Goal: Find specific page/section: Find specific page/section

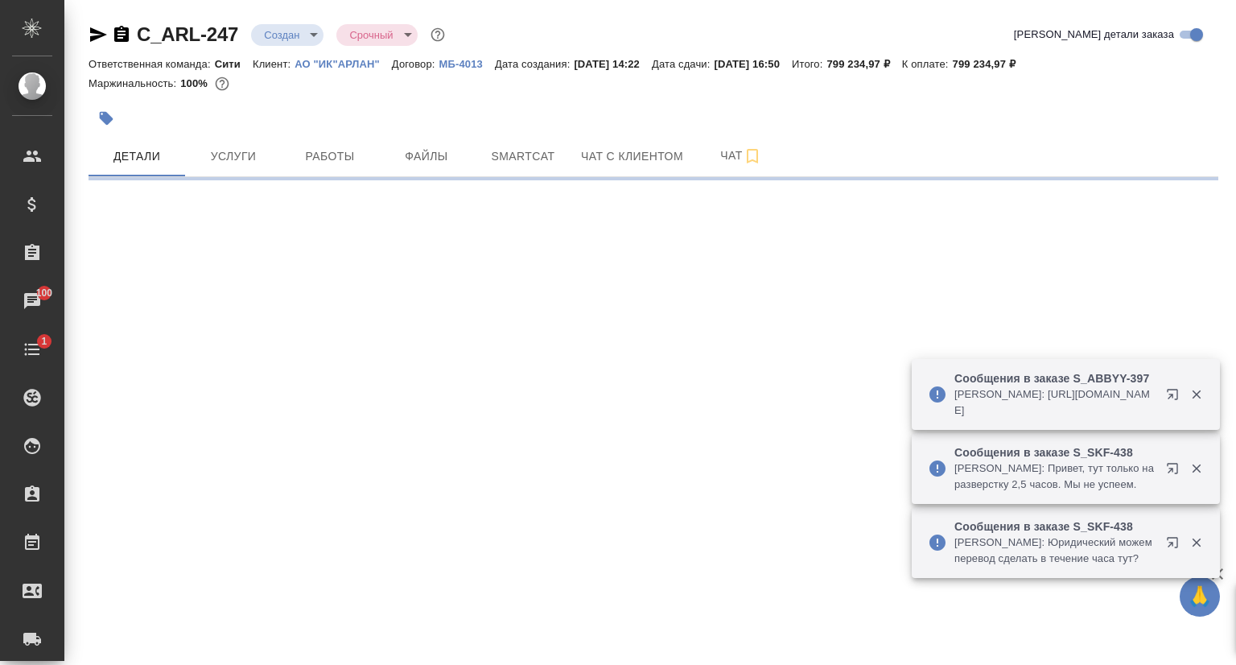
select select "RU"
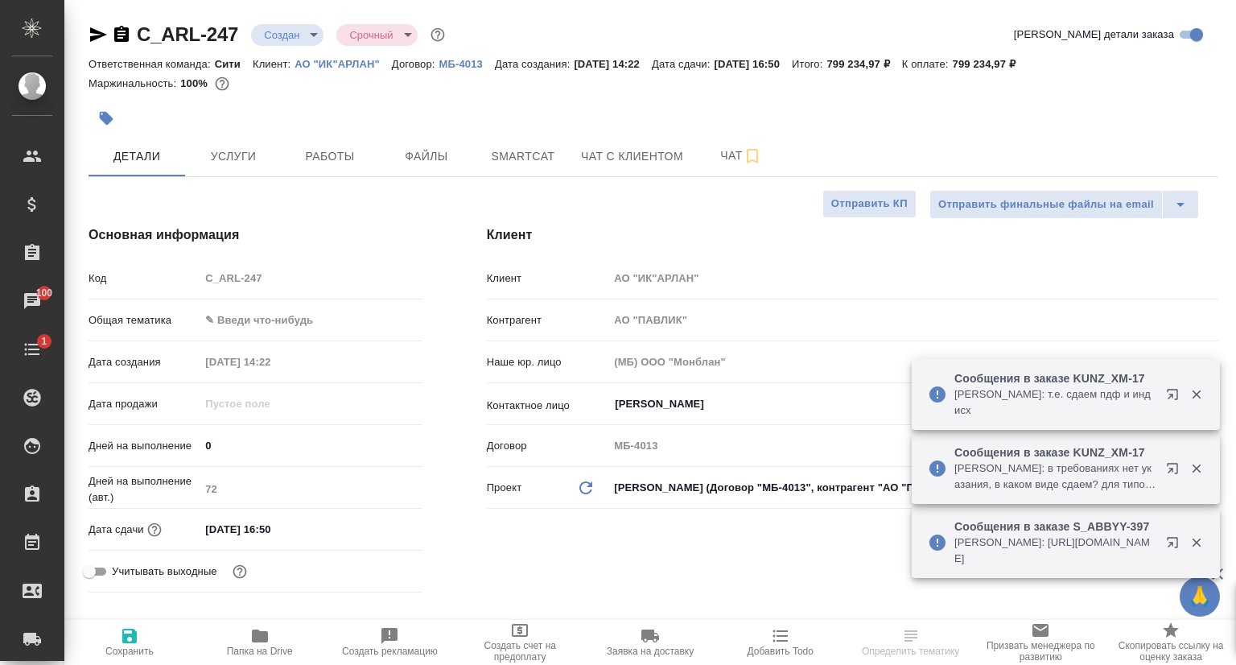
type textarea "x"
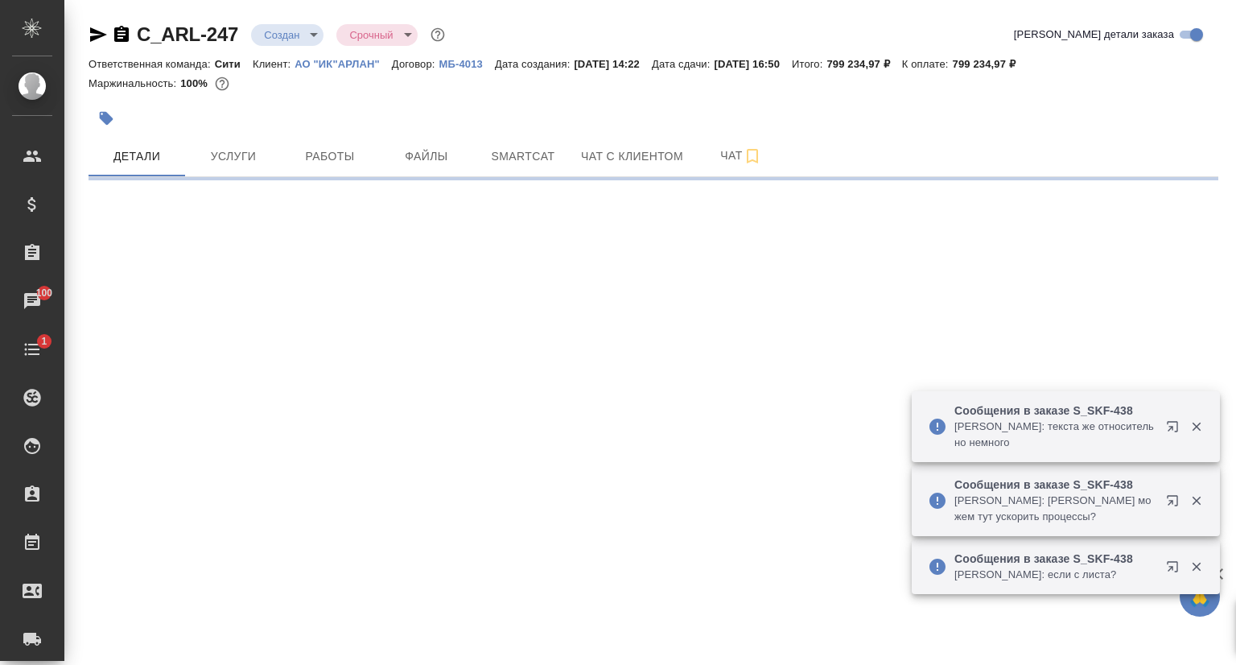
select select "RU"
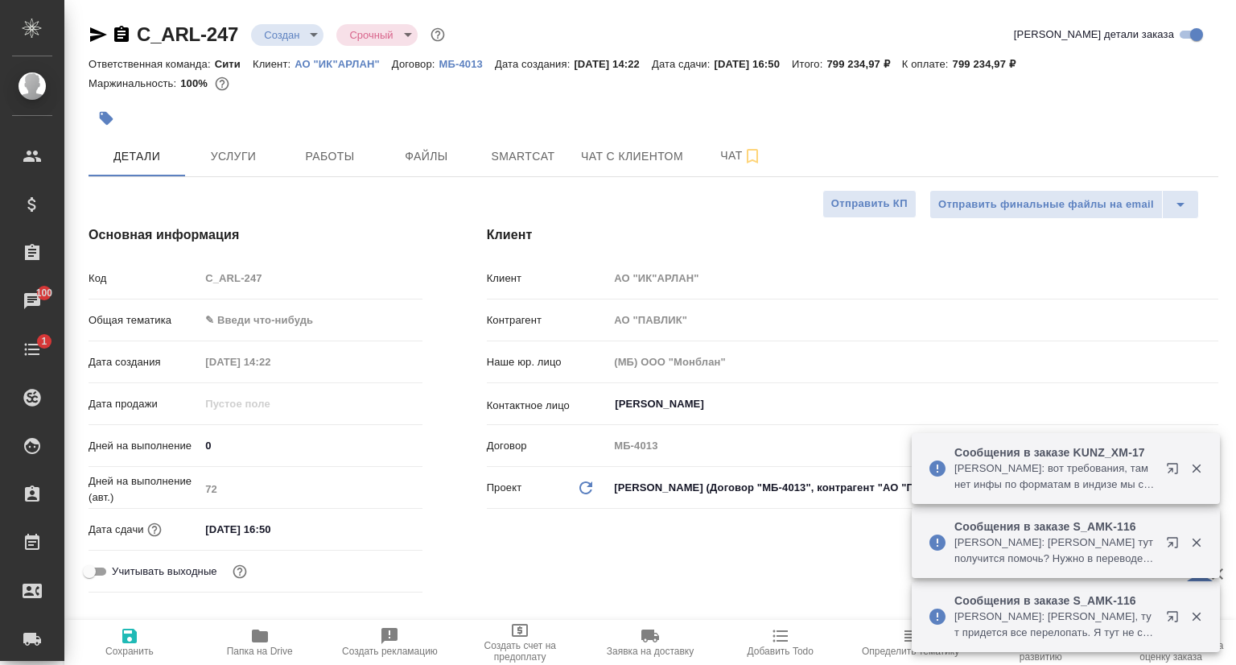
scroll to position [322, 0]
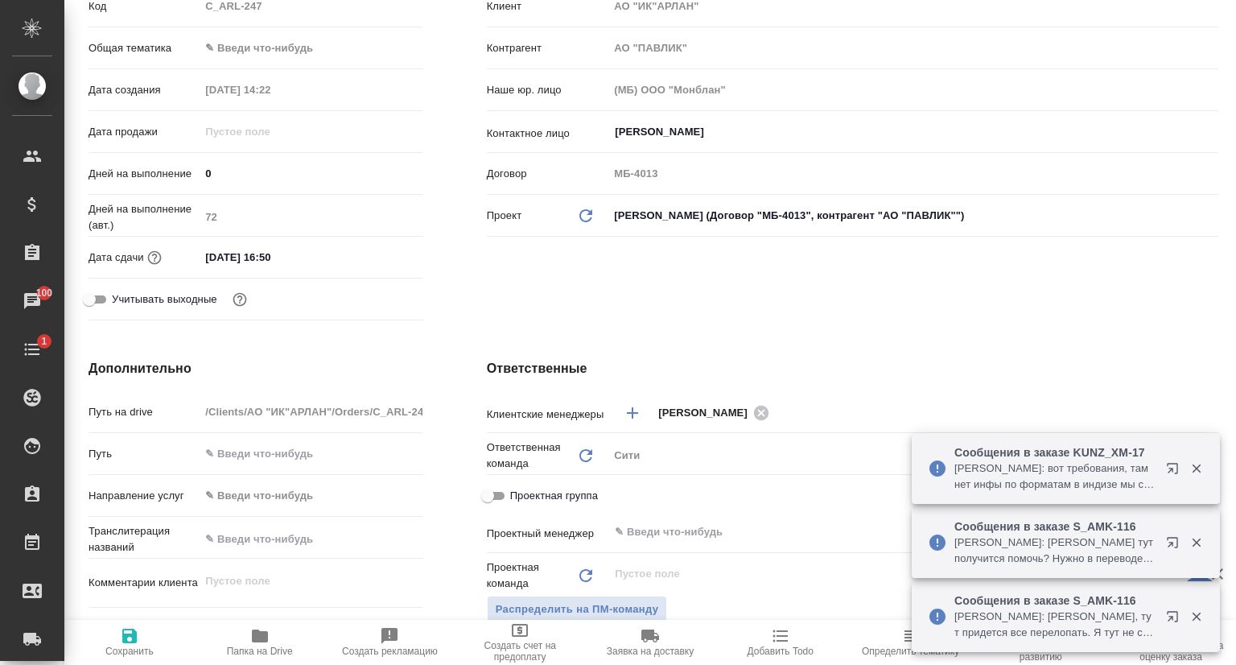
type textarea "x"
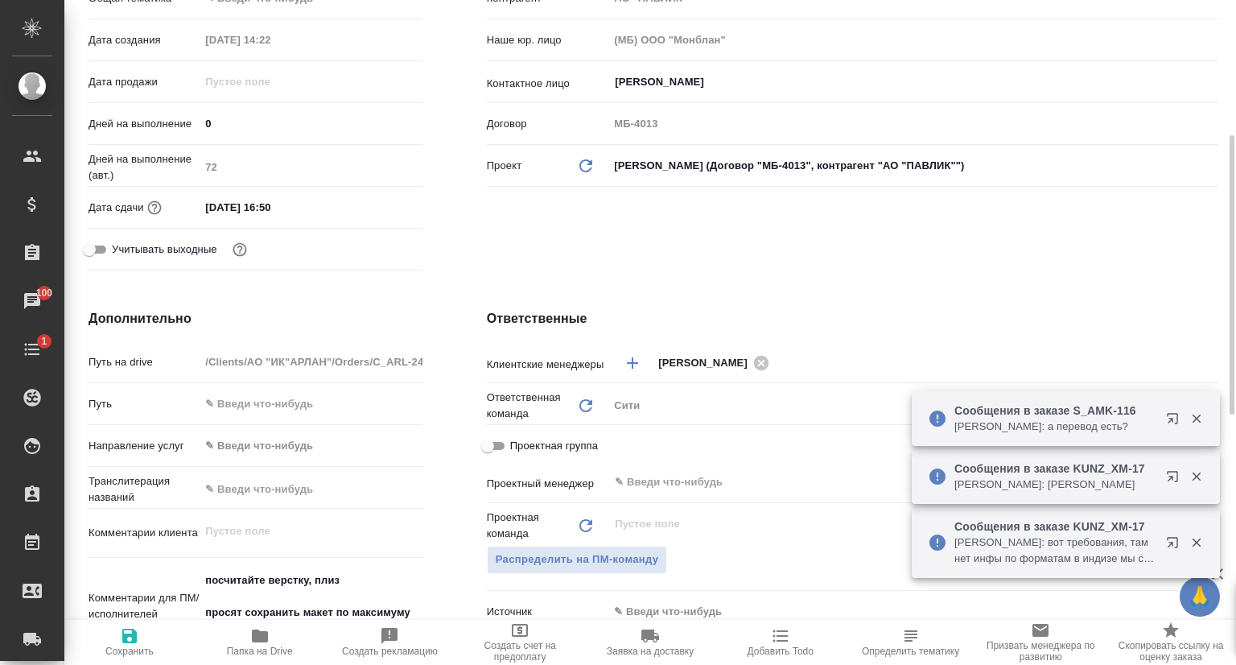
scroll to position [0, 0]
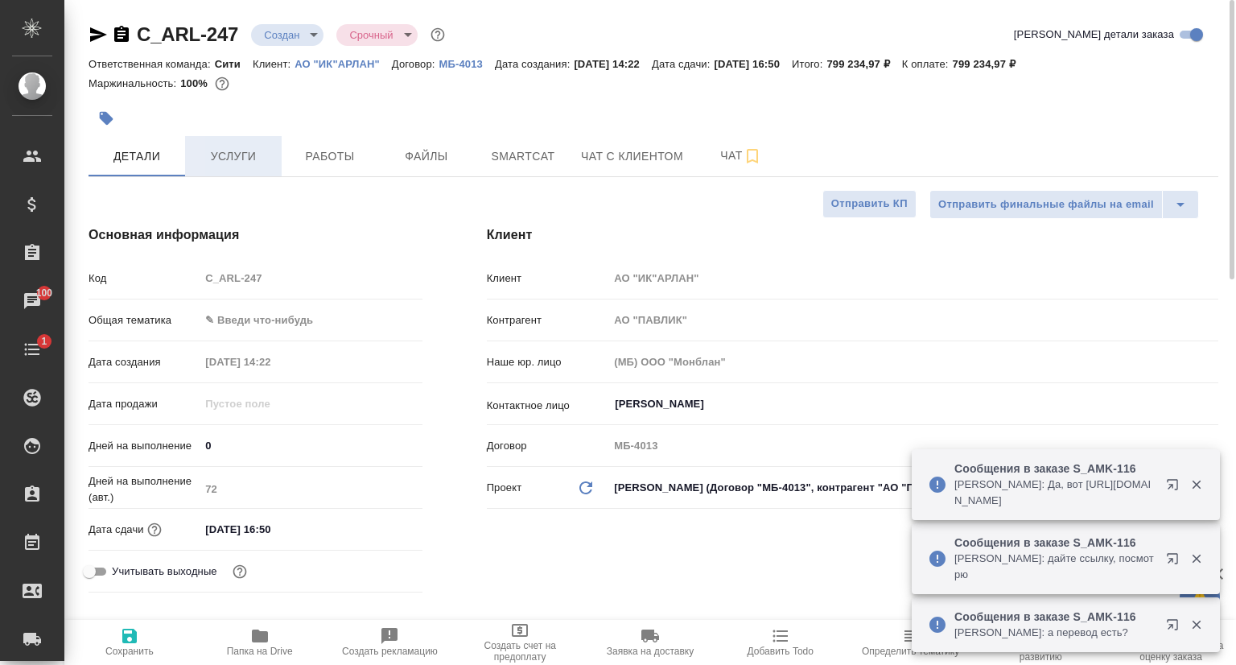
click at [233, 171] on button "Услуги" at bounding box center [233, 156] width 97 height 40
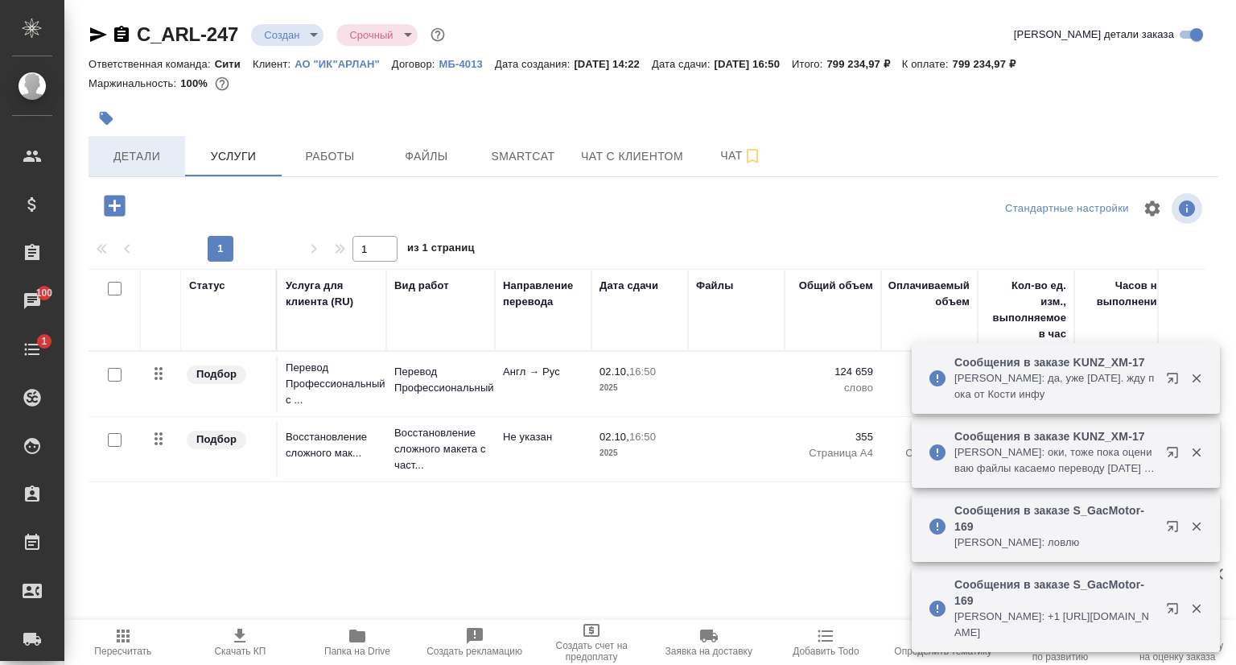
click at [161, 155] on span "Детали" at bounding box center [136, 156] width 77 height 20
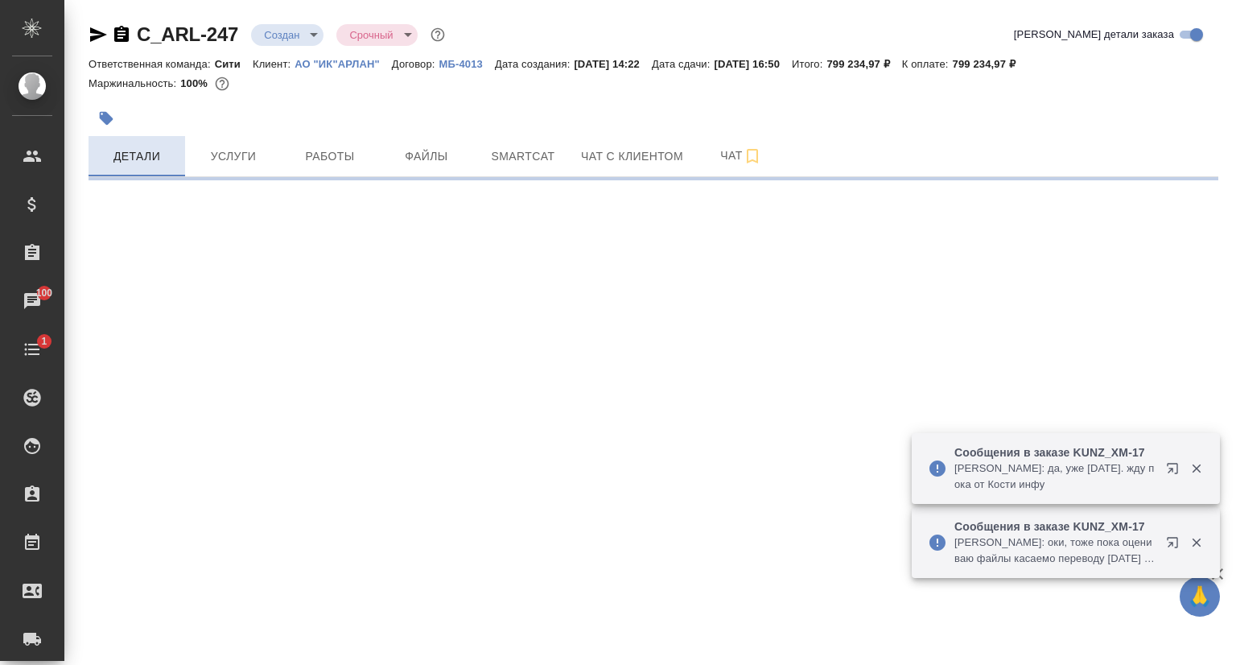
select select "RU"
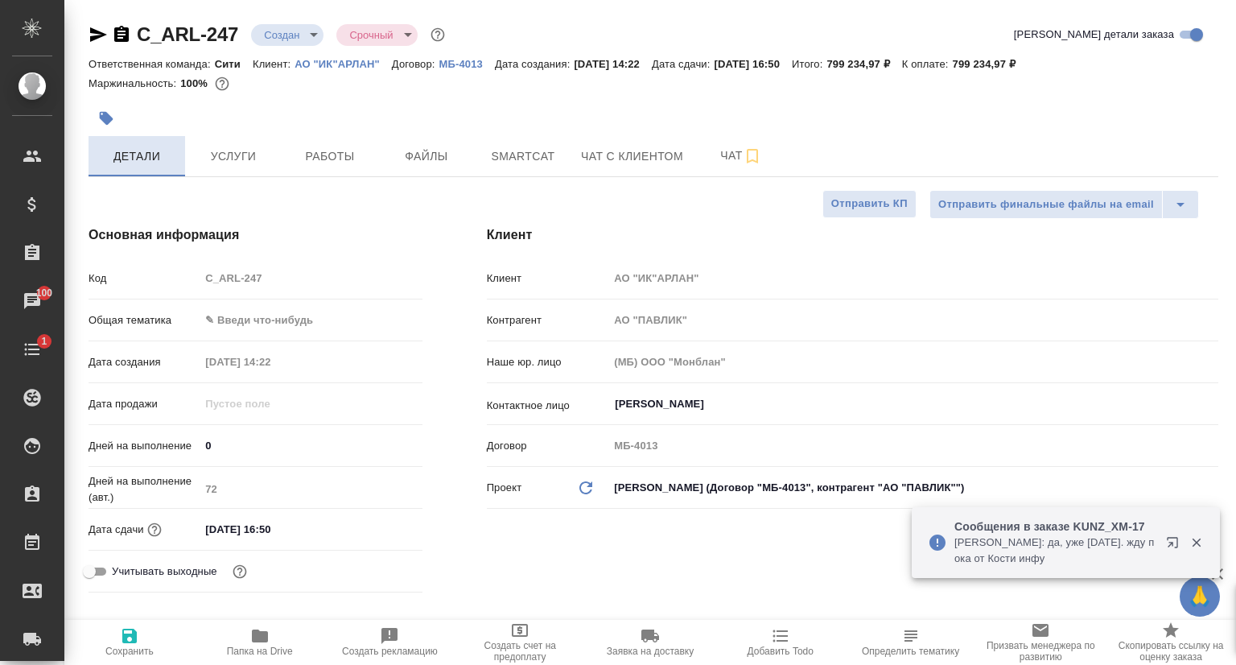
type textarea "x"
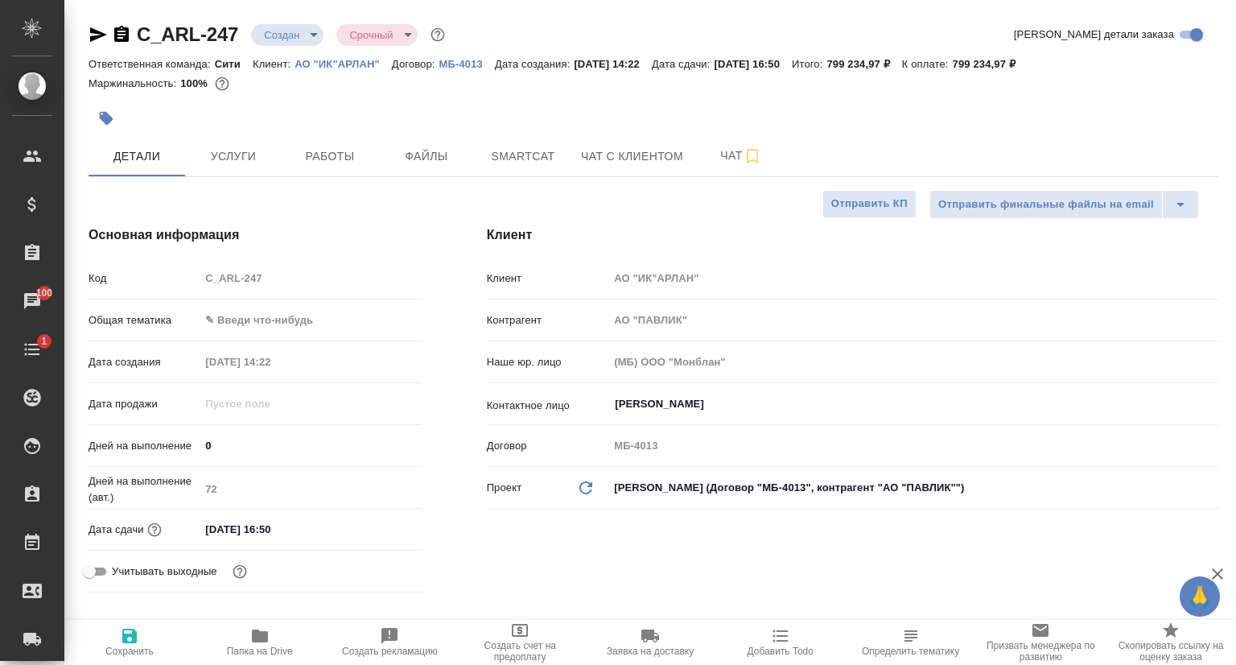
click at [347, 60] on p "АО "ИК"АРЛАН"" at bounding box center [343, 64] width 97 height 12
type textarea "x"
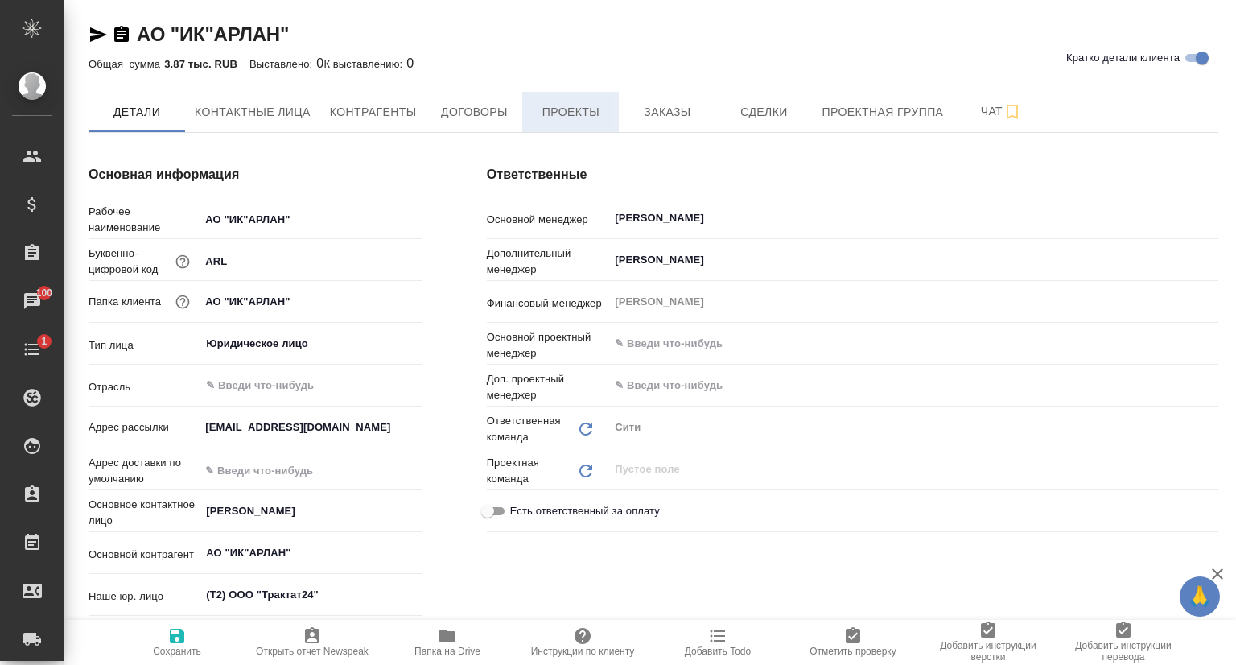
type textarea "x"
click at [570, 122] on button "Проекты" at bounding box center [570, 112] width 97 height 40
type textarea "x"
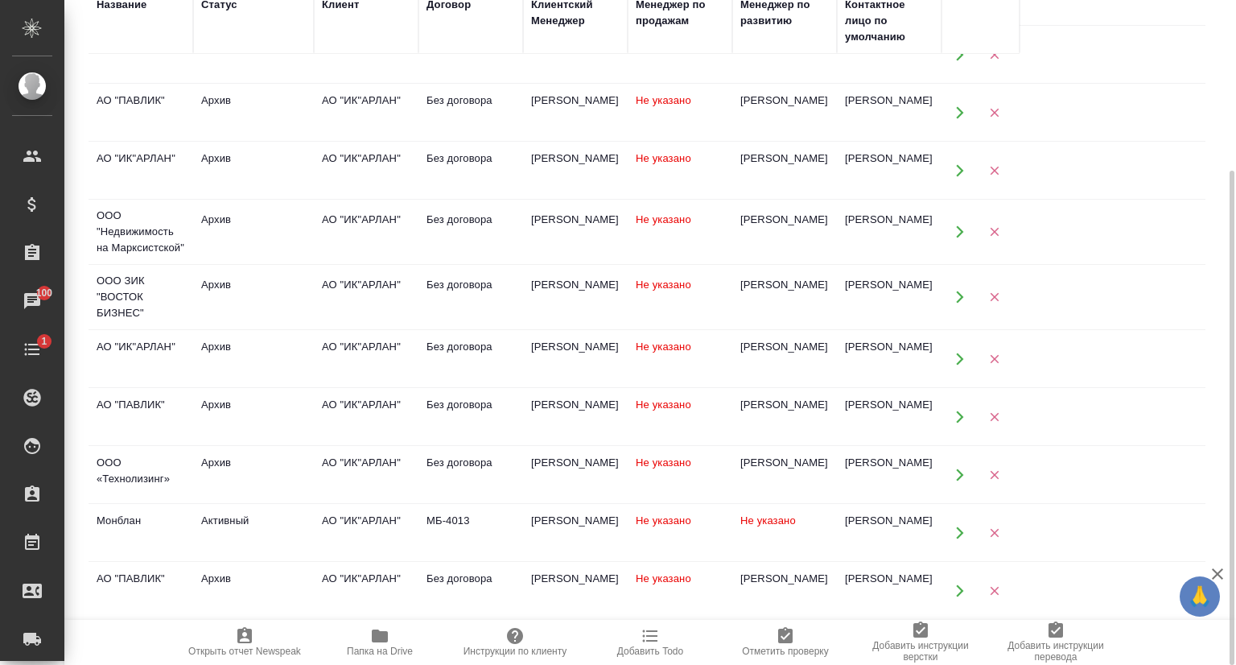
scroll to position [31, 0]
click at [869, 522] on div "[PERSON_NAME] [PERSON_NAME]" at bounding box center [889, 519] width 89 height 16
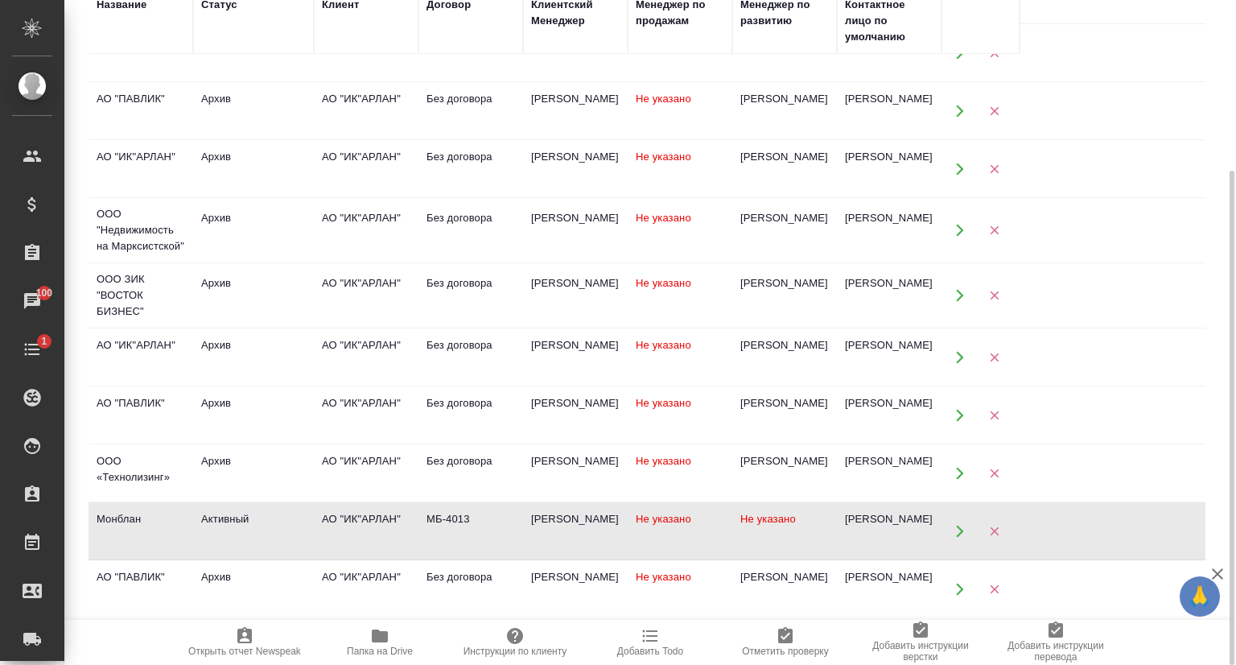
click at [869, 522] on div "[PERSON_NAME] [PERSON_NAME]" at bounding box center [889, 519] width 89 height 16
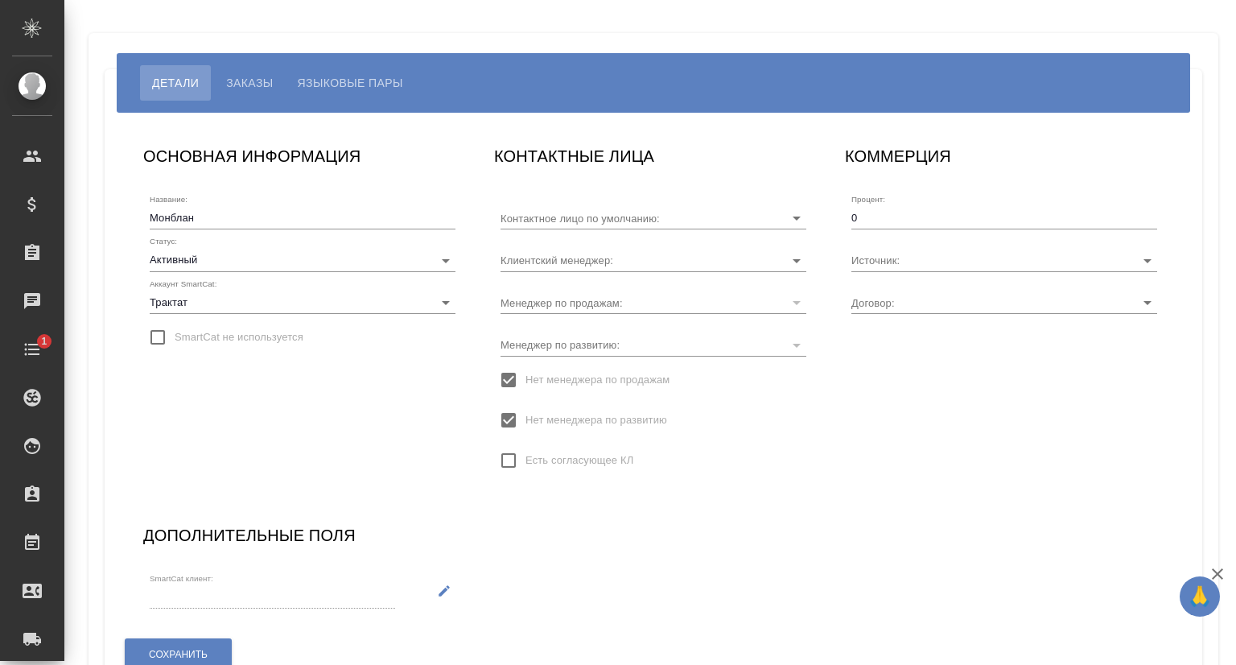
type input "[PERSON_NAME] [PERSON_NAME]"
type input "МБ-4013"
type input "[PERSON_NAME]"
click at [260, 57] on div "Детали Заказы Языковые пары" at bounding box center [654, 83] width 1074 height 60
click at [258, 75] on span "Заказы" at bounding box center [249, 82] width 47 height 19
